Goal: Task Accomplishment & Management: Complete application form

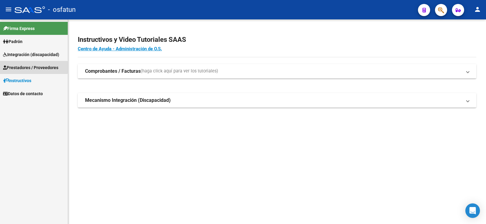
click at [18, 67] on span "Prestadores / Proveedores" at bounding box center [30, 67] width 55 height 7
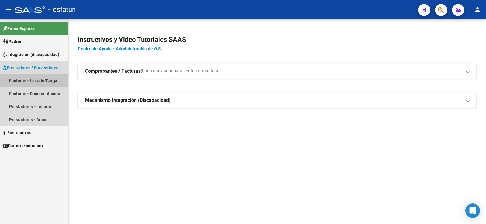
click at [24, 79] on link "Facturas - Listado/Carga" at bounding box center [34, 80] width 68 height 13
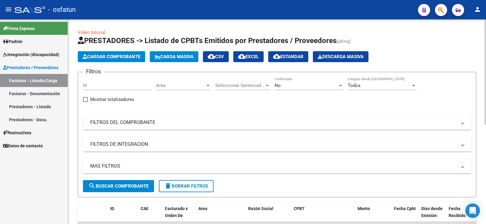
click at [102, 143] on mat-panel-title "FILTROS DE INTEGRACION" at bounding box center [273, 144] width 366 height 7
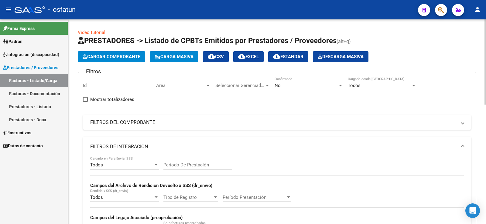
click at [100, 124] on mat-panel-title "FILTROS DEL COMPROBANTE" at bounding box center [273, 122] width 366 height 7
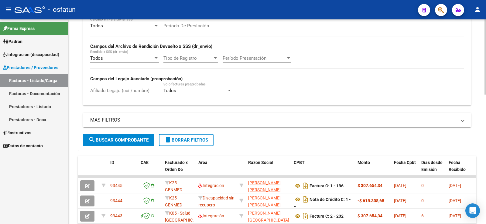
scroll to position [243, 0]
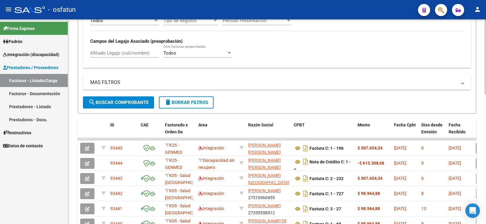
drag, startPoint x: 118, startPoint y: 102, endPoint x: 85, endPoint y: 88, distance: 35.0
click at [104, 84] on mat-panel-title "MAS FILTROS" at bounding box center [273, 82] width 366 height 7
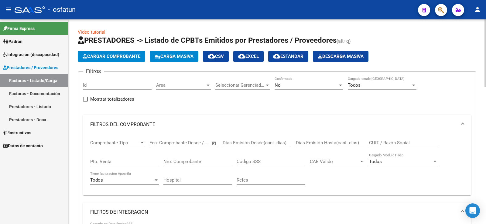
scroll to position [0, 0]
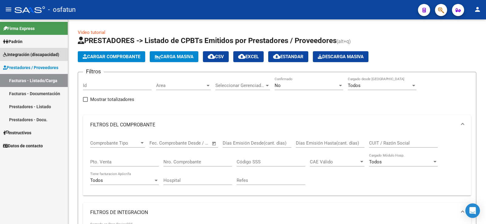
click at [19, 54] on span "Integración (discapacidad)" at bounding box center [31, 54] width 56 height 7
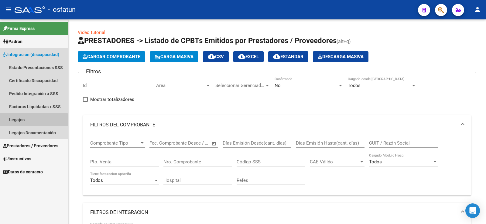
click at [19, 121] on link "Legajos" at bounding box center [34, 119] width 68 height 13
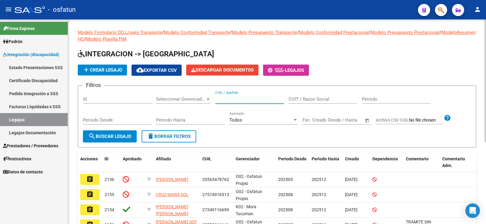
click at [226, 98] on input "CUIL / Apellido" at bounding box center [249, 99] width 69 height 5
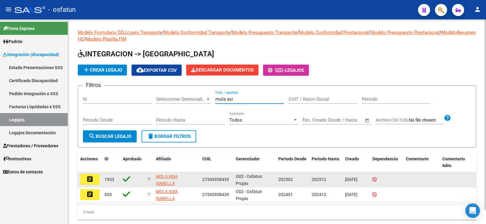
type input "mola asi"
click at [88, 178] on mat-icon "assignment" at bounding box center [89, 179] width 7 height 7
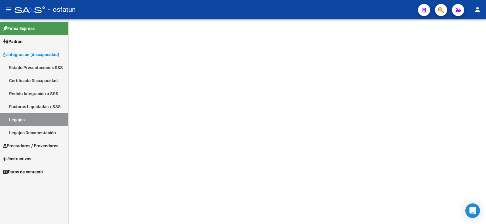
click at [88, 178] on mat-sidenav-content at bounding box center [277, 121] width 418 height 205
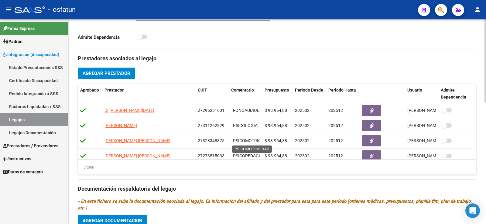
scroll to position [21, 0]
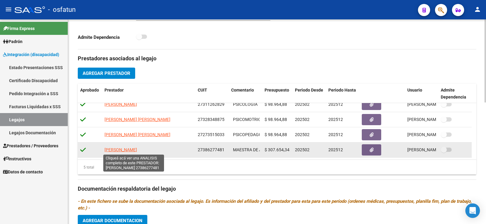
click at [135, 151] on span "[PERSON_NAME]" at bounding box center [120, 150] width 32 height 5
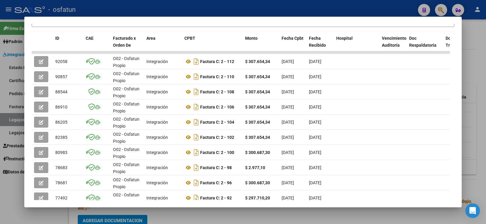
scroll to position [138, 0]
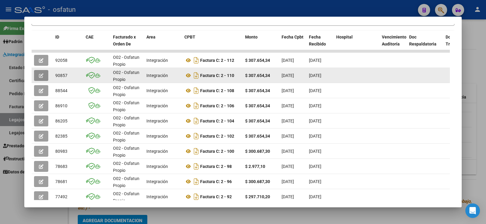
click at [40, 76] on icon "button" at bounding box center [41, 75] width 5 height 5
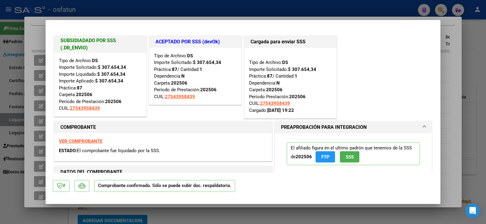
click at [87, 142] on strong "VER COMPROBANTE" at bounding box center [80, 141] width 43 height 5
click at [469, 64] on div at bounding box center [243, 112] width 486 height 224
type input "$ 0,00"
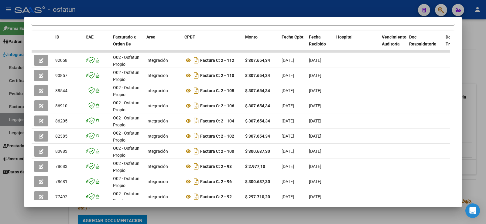
click at [190, 219] on div at bounding box center [243, 112] width 486 height 224
